Goal: Transaction & Acquisition: Purchase product/service

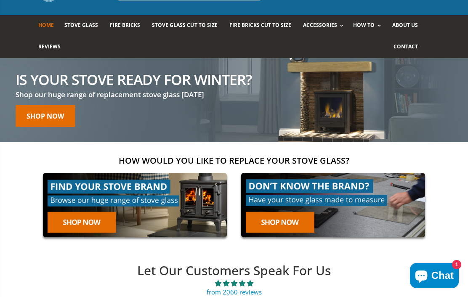
scroll to position [14, 0]
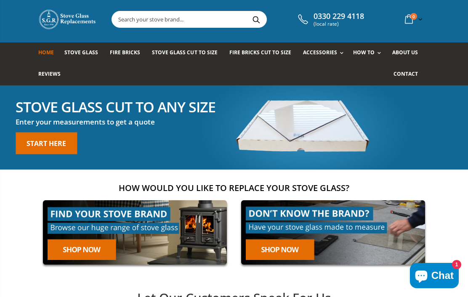
click at [56, 138] on link "Start here" at bounding box center [46, 143] width 61 height 22
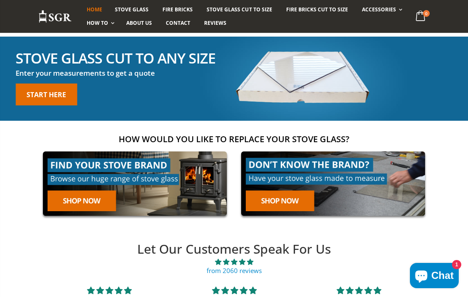
scroll to position [69, 0]
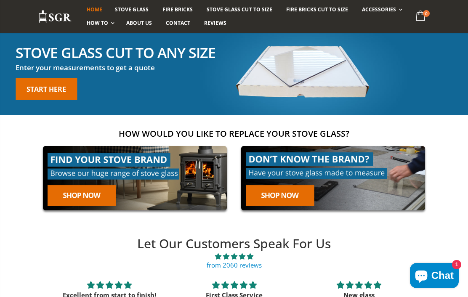
click at [96, 194] on link at bounding box center [134, 178] width 193 height 74
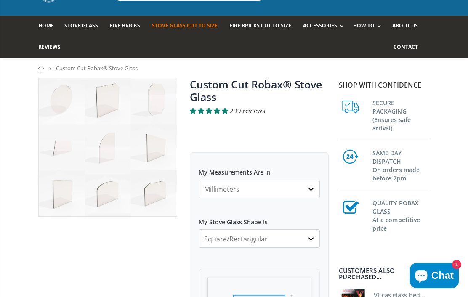
scroll to position [42, 0]
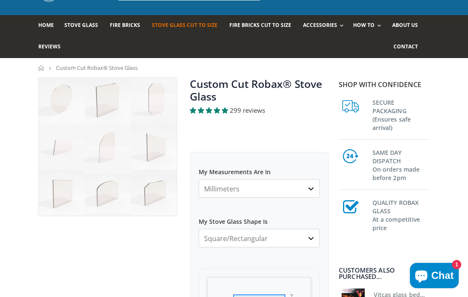
click at [302, 240] on select "Square/Rectangular Arched Half Arch Both Top Corners Cut Single Corner Cut All …" at bounding box center [259, 238] width 121 height 19
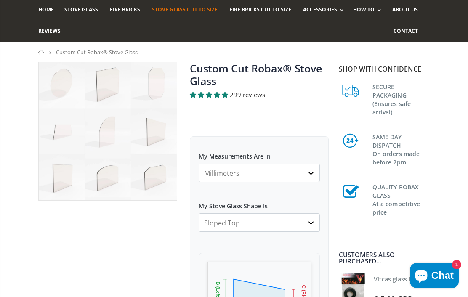
scroll to position [57, 0]
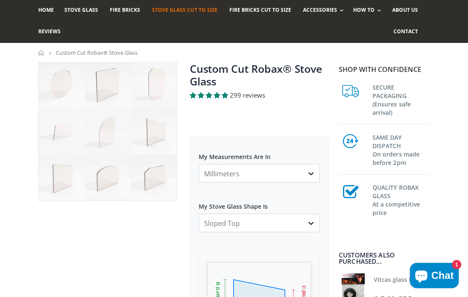
click at [307, 226] on select "Square/Rectangular Arched Half Arch Both Top Corners Cut Single Corner Cut All …" at bounding box center [259, 223] width 121 height 19
click at [309, 223] on select "Square/Rectangular Arched Half Arch Both Top Corners Cut Single Corner Cut All …" at bounding box center [259, 223] width 121 height 19
select select "arched"
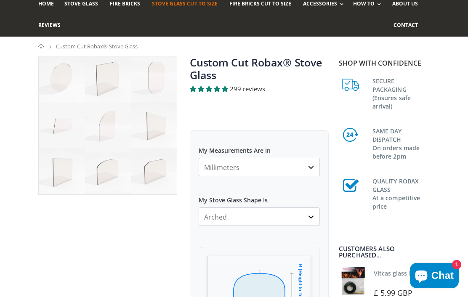
scroll to position [0, 0]
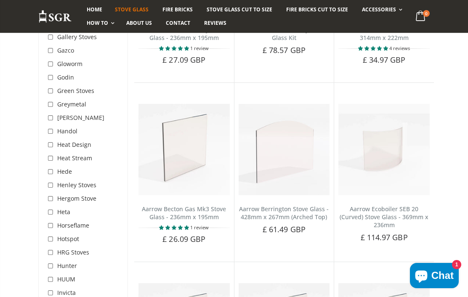
scroll to position [1355, 0]
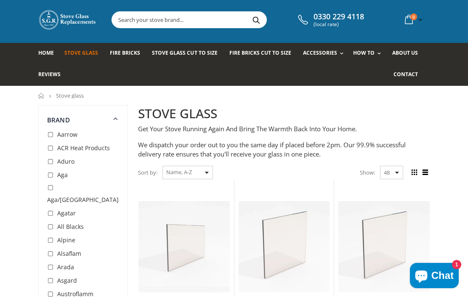
scroll to position [10, 0]
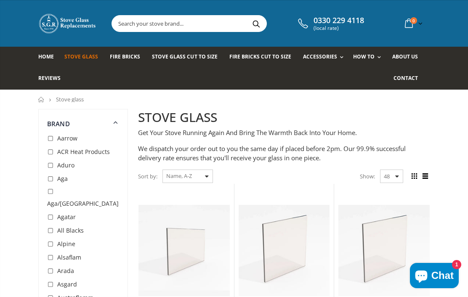
click at [271, 55] on span "Fire Bricks Cut To Size" at bounding box center [260, 56] width 62 height 7
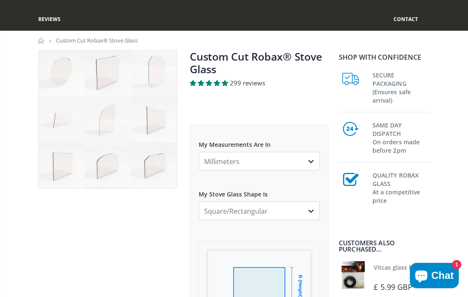
scroll to position [70, 0]
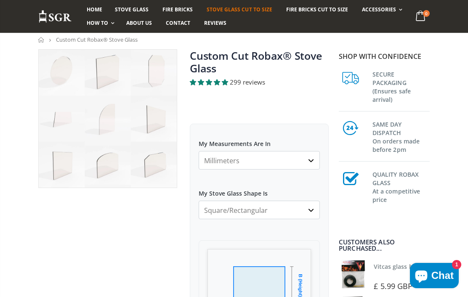
click at [300, 215] on select "Square/Rectangular Arched Half Arch Both Top Corners Cut Single Corner Cut All …" at bounding box center [259, 210] width 121 height 19
select select "arched"
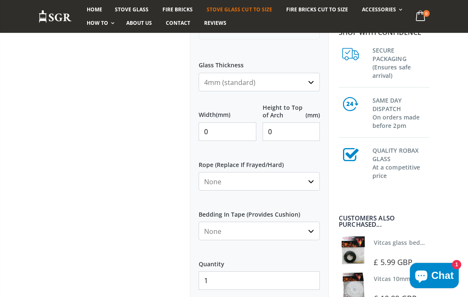
scroll to position [117, 0]
